Goal: Transaction & Acquisition: Purchase product/service

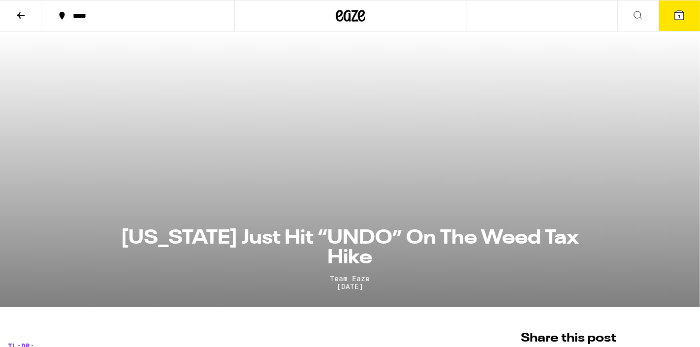
click at [242, 99] on section "[US_STATE] Just Hit “UNDO” On The Weed Tax Hike Team Eaze [DATE]" at bounding box center [350, 170] width 700 height 276
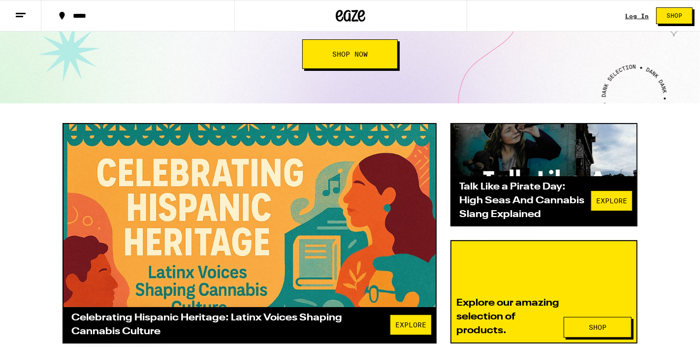
scroll to position [183, 0]
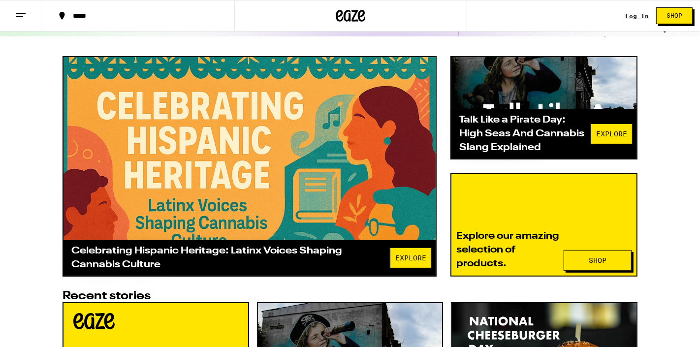
scroll to position [292, 0]
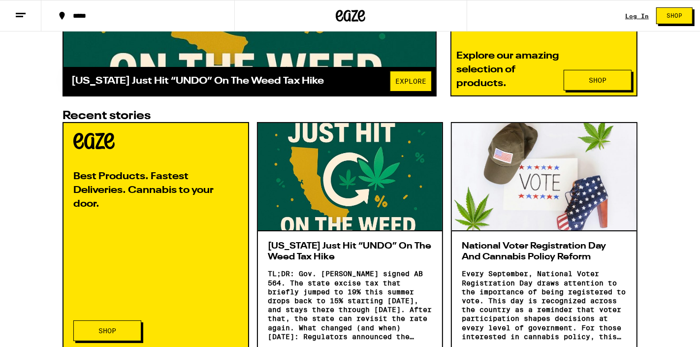
scroll to position [430, 0]
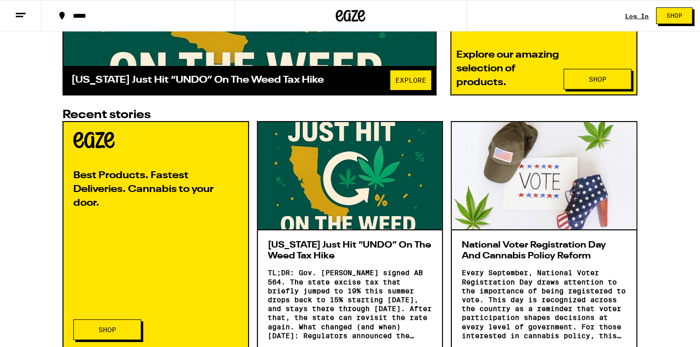
click at [313, 256] on h3 "California Just Hit “UNDO” On The Weed Tax Hike" at bounding box center [350, 250] width 165 height 21
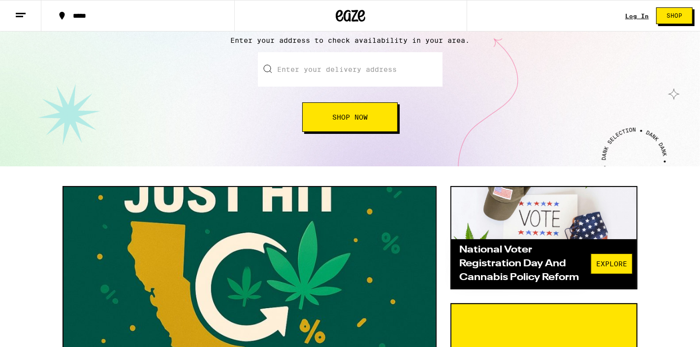
scroll to position [261, 0]
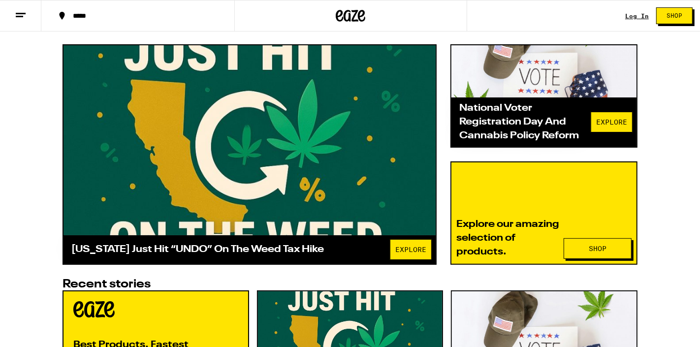
click at [258, 173] on div at bounding box center [250, 140] width 372 height 190
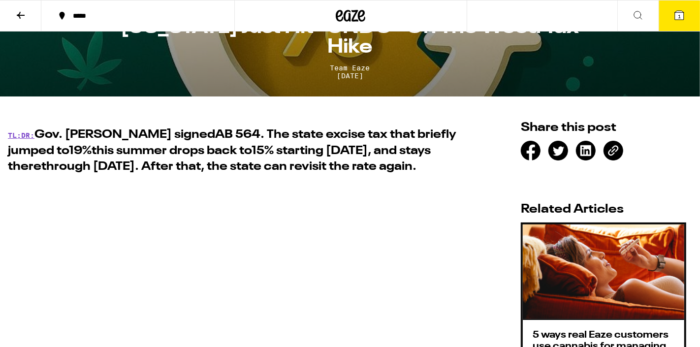
scroll to position [210, 0]
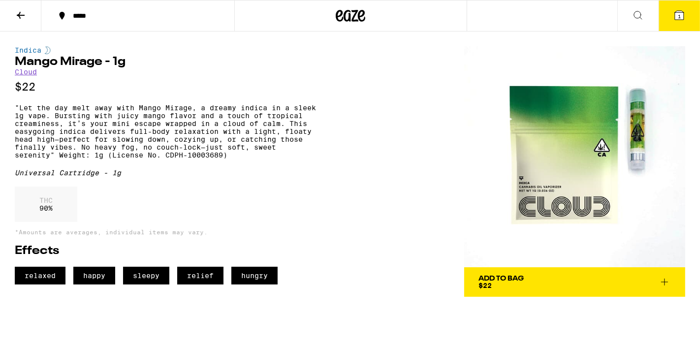
click at [39, 64] on h1 "Mango Mirage - 1g" at bounding box center [166, 62] width 302 height 12
click at [17, 61] on h1 "Mango Mirage - 1g" at bounding box center [166, 62] width 302 height 12
drag, startPoint x: 14, startPoint y: 61, endPoint x: 114, endPoint y: 72, distance: 100.6
click at [114, 72] on div "Indica Mango Mirage - 1g Cloud $22" at bounding box center [166, 69] width 302 height 47
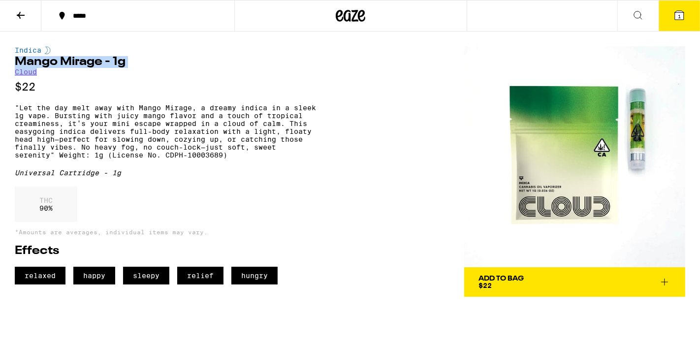
click at [112, 69] on div "Indica Mango Mirage - 1g Cloud $22" at bounding box center [166, 69] width 302 height 47
click at [94, 62] on h1 "Mango Mirage - 1g" at bounding box center [166, 62] width 302 height 12
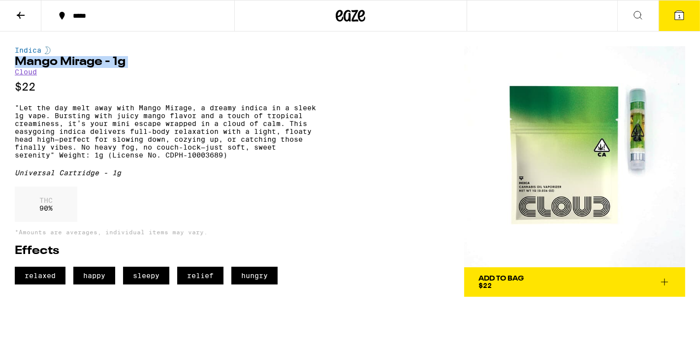
click at [94, 62] on h1 "Mango Mirage - 1g" at bounding box center [166, 62] width 302 height 12
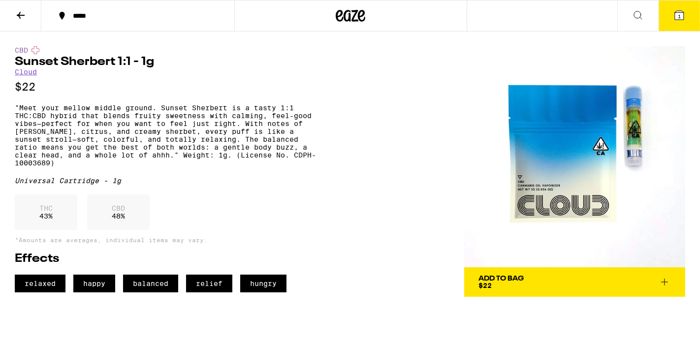
click at [80, 60] on h1 "Sunset Sherbert 1:1 - 1g" at bounding box center [166, 62] width 302 height 12
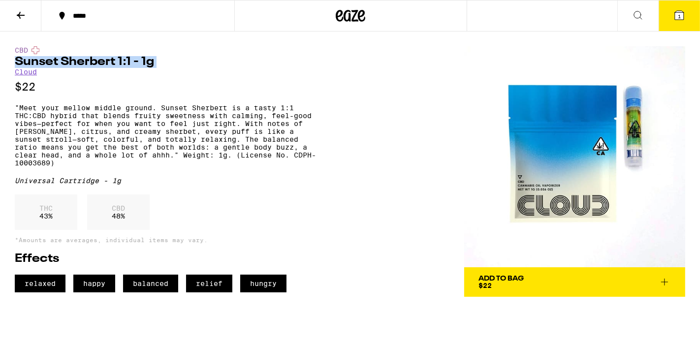
click at [638, 11] on icon at bounding box center [638, 15] width 8 height 8
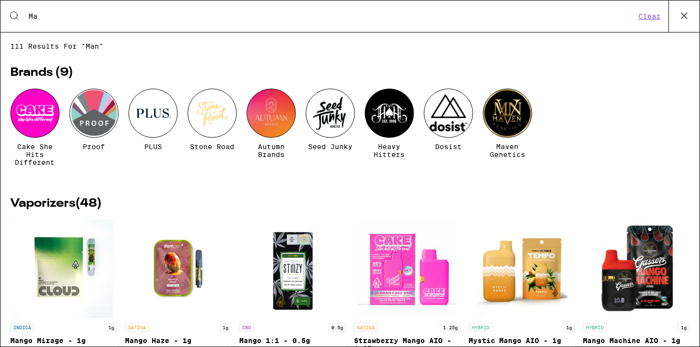
type input "M"
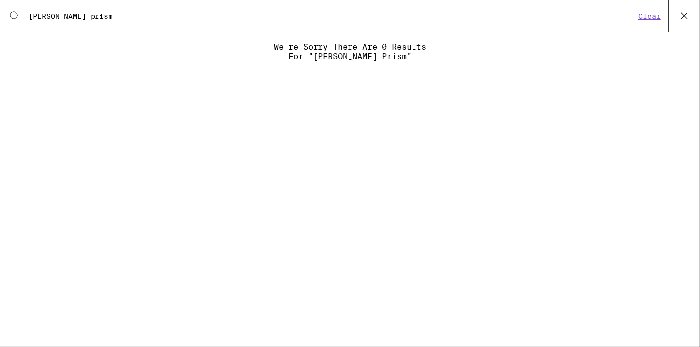
type input "berry prism"
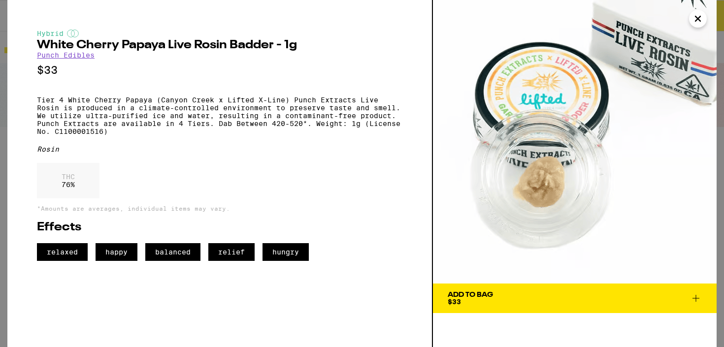
click at [697, 14] on icon "Close" at bounding box center [698, 18] width 12 height 15
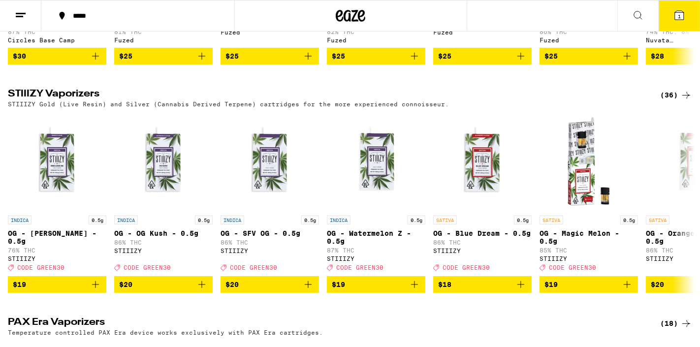
scroll to position [1618, 0]
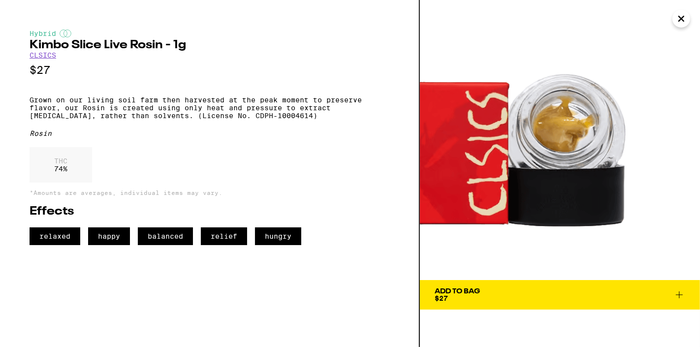
click at [683, 20] on icon "Close" at bounding box center [681, 18] width 5 height 5
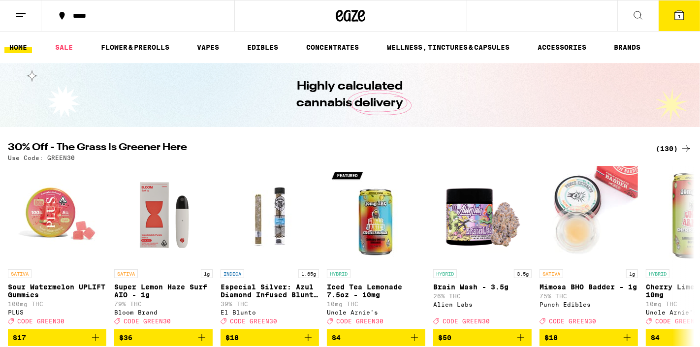
click at [640, 16] on icon at bounding box center [638, 15] width 12 height 12
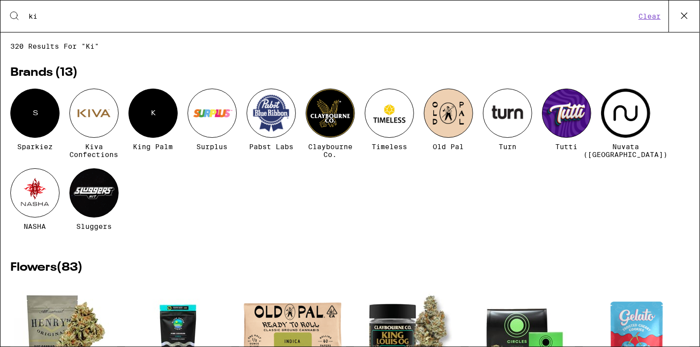
type input "k"
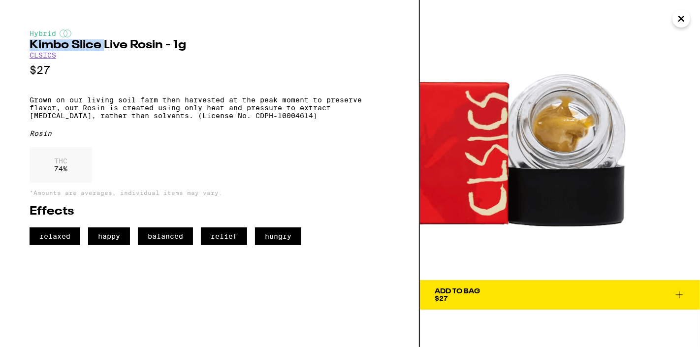
drag, startPoint x: 30, startPoint y: 46, endPoint x: 106, endPoint y: 44, distance: 76.4
click at [106, 44] on h2 "Kimbo Slice Live Rosin - 1g" at bounding box center [210, 45] width 360 height 12
copy h2 "Kimbo Slice"
click at [690, 15] on img at bounding box center [560, 140] width 280 height 280
click at [682, 17] on icon "Close" at bounding box center [682, 18] width 12 height 15
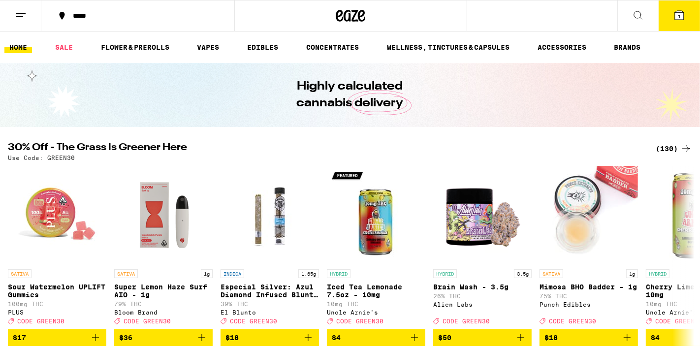
click at [631, 15] on button at bounding box center [638, 15] width 41 height 31
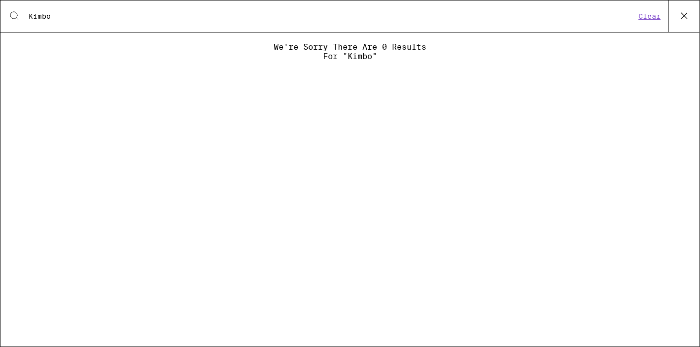
type input "Kimb"
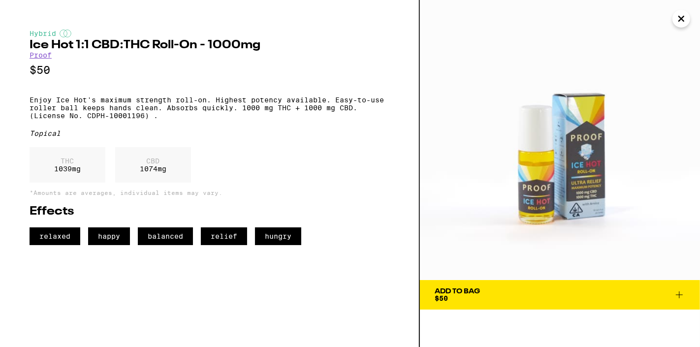
click at [680, 20] on icon "Close" at bounding box center [681, 18] width 5 height 5
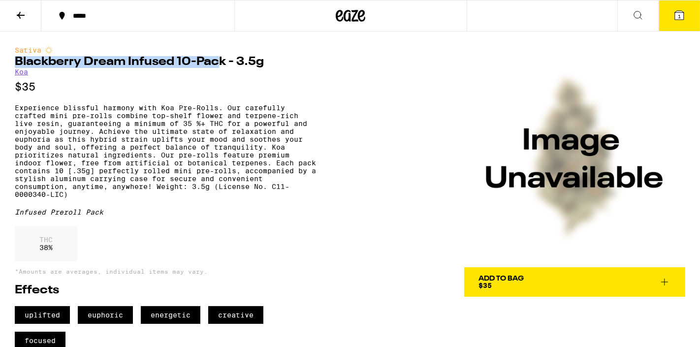
drag, startPoint x: 15, startPoint y: 60, endPoint x: 221, endPoint y: 65, distance: 205.9
click at [221, 65] on h1 "Blackberry Dream Infused 10-Pack - 3.5g" at bounding box center [166, 62] width 302 height 12
copy h1 "Blackberry Dream Infused 10-Pac"
